Goal: Browse casually

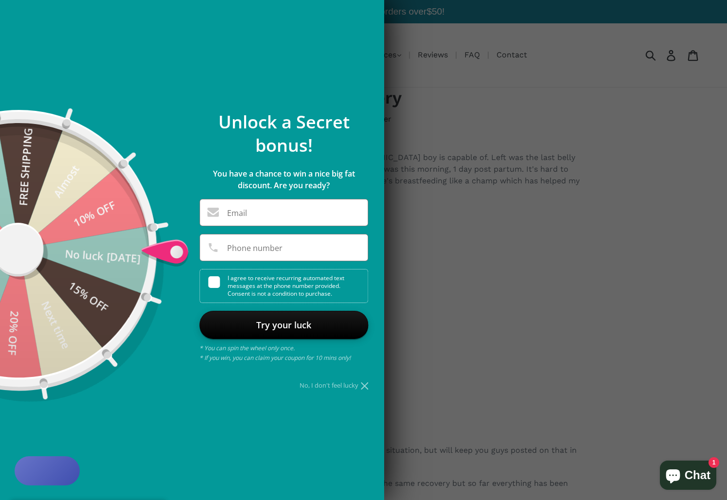
click at [360, 386] on div "No, I don't feel lucky" at bounding box center [283, 385] width 169 height 6
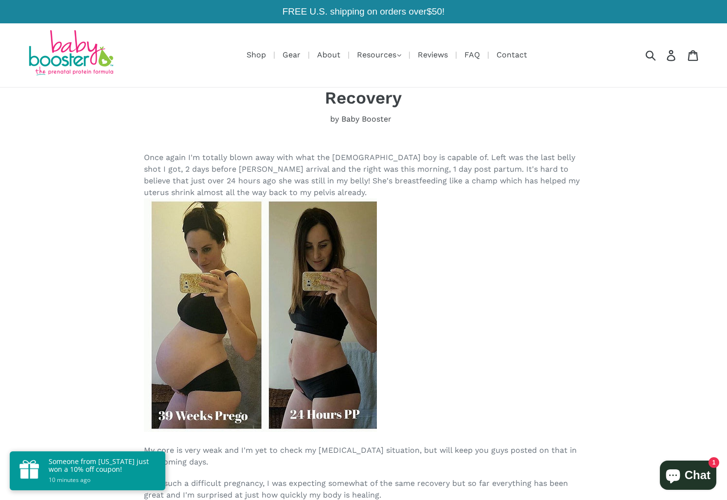
click at [95, 44] on img at bounding box center [70, 53] width 87 height 47
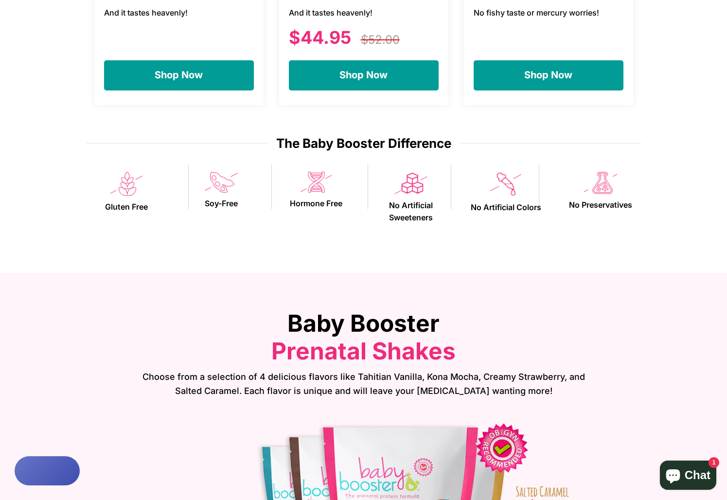
scroll to position [1364, 0]
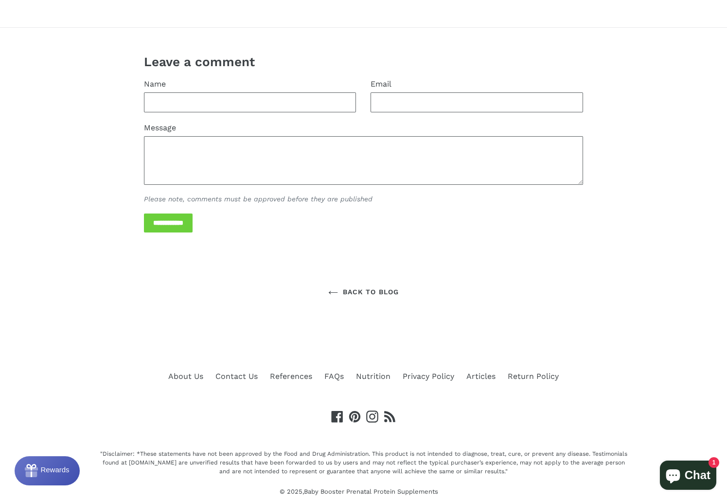
scroll to position [847, 0]
